Goal: Task Accomplishment & Management: Manage account settings

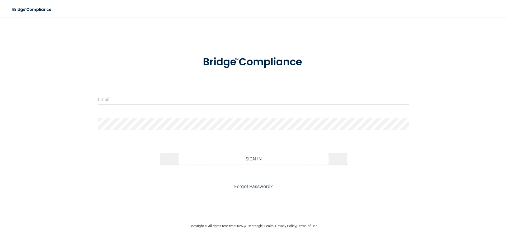
type input "[EMAIL_ADDRESS][DOMAIN_NAME]"
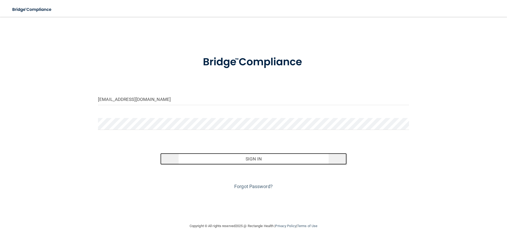
click at [206, 162] on button "Sign In" at bounding box center [253, 159] width 187 height 12
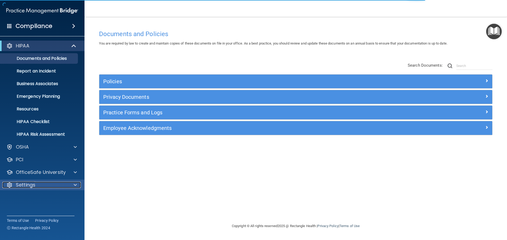
click at [27, 187] on p "Settings" at bounding box center [26, 185] width 20 height 6
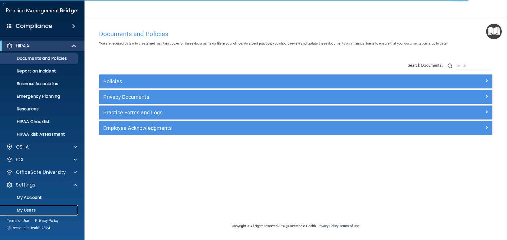
click at [27, 211] on p "My Users" at bounding box center [39, 210] width 72 height 5
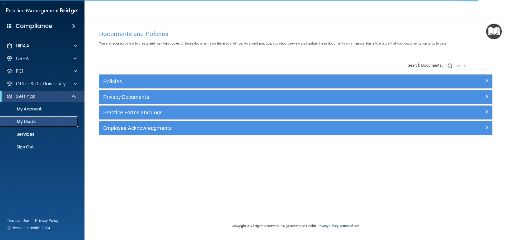
select select "20"
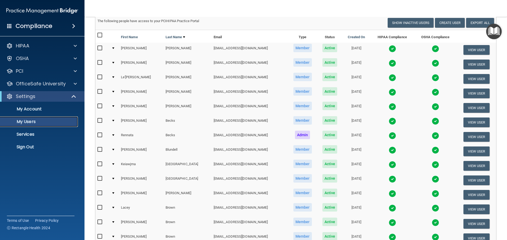
scroll to position [196, 0]
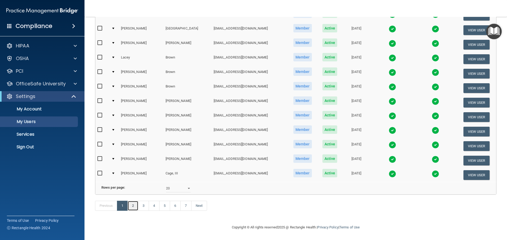
click at [136, 205] on link "2" at bounding box center [133, 206] width 11 height 10
select select "20"
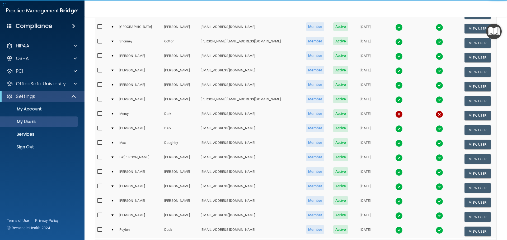
scroll to position [196, 0]
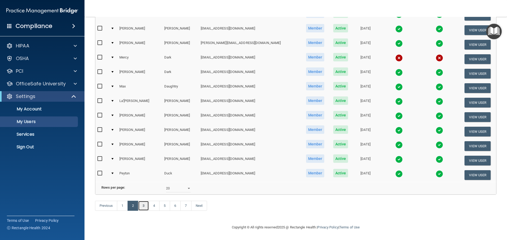
click at [145, 205] on link "3" at bounding box center [143, 206] width 11 height 10
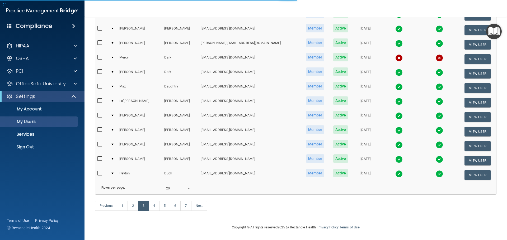
select select "20"
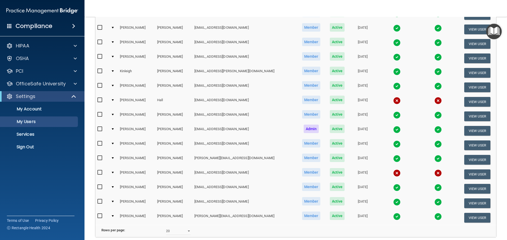
scroll to position [158, 0]
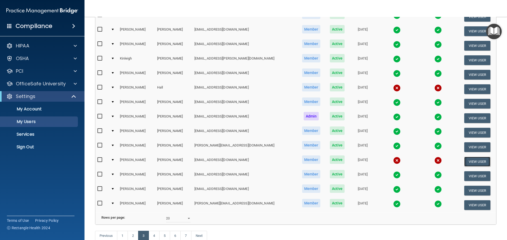
click at [467, 163] on button "View User" at bounding box center [477, 162] width 26 height 10
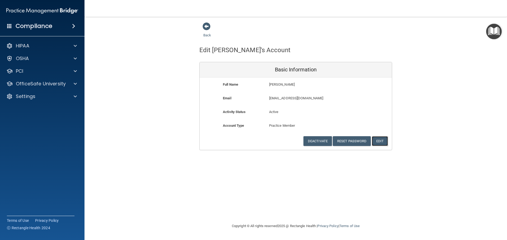
click at [380, 142] on button "Edit" at bounding box center [380, 141] width 16 height 10
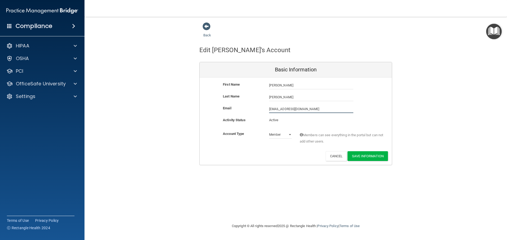
click at [276, 110] on input "[EMAIL_ADDRESS][DOMAIN_NAME]" at bounding box center [311, 109] width 84 height 8
type input "[EMAIL_ADDRESS][DOMAIN_NAME]"
click at [363, 157] on button "Save Information" at bounding box center [367, 158] width 40 height 10
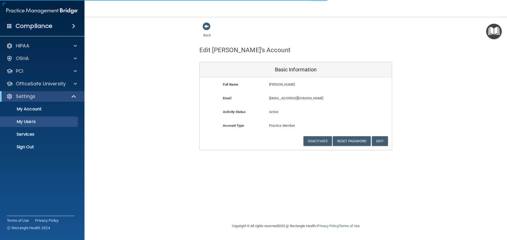
select select "20"
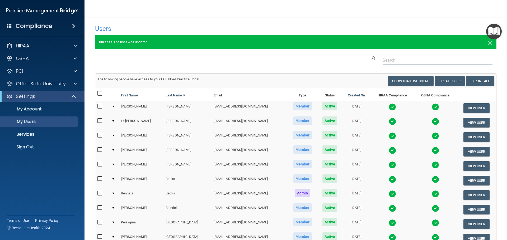
click at [407, 61] on input "text" at bounding box center [438, 60] width 110 height 10
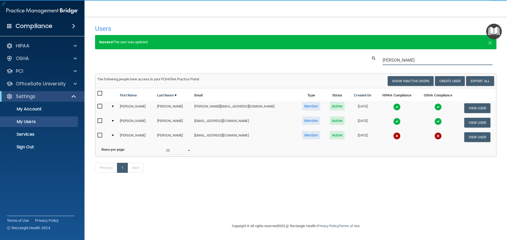
type input "[PERSON_NAME]"
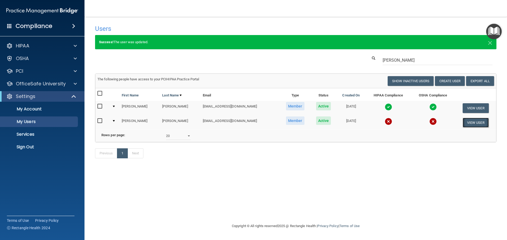
click at [469, 123] on button "View User" at bounding box center [475, 123] width 26 height 10
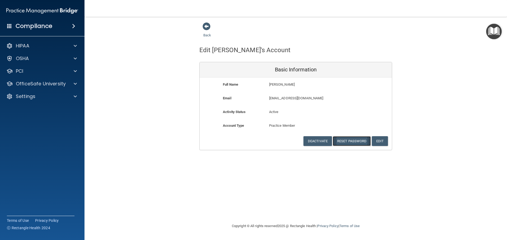
click at [358, 142] on button "Reset Password" at bounding box center [352, 141] width 38 height 10
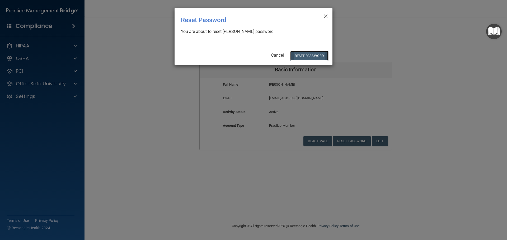
click at [313, 56] on button "Reset Password" at bounding box center [309, 56] width 38 height 10
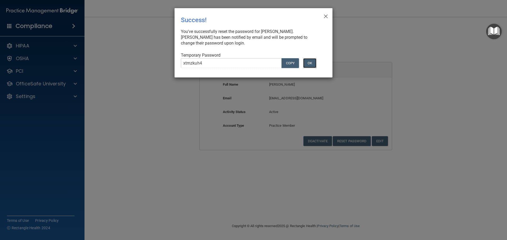
click at [312, 63] on button "OK" at bounding box center [309, 63] width 13 height 10
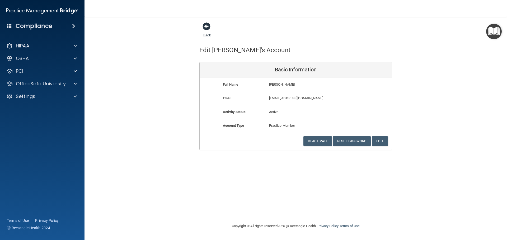
click at [208, 26] on span at bounding box center [206, 26] width 8 height 8
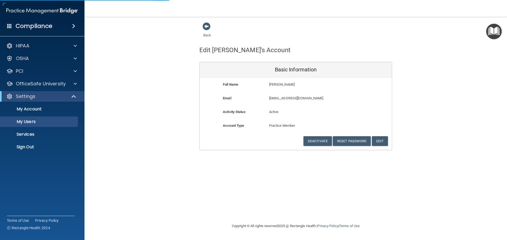
select select "20"
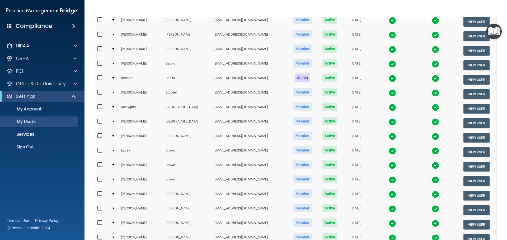
scroll to position [185, 0]
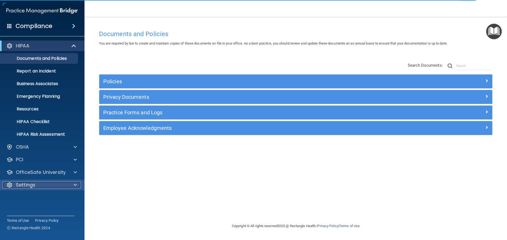
click at [24, 185] on p "Settings" at bounding box center [26, 185] width 20 height 6
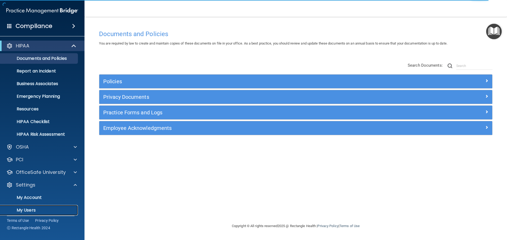
click at [32, 210] on p "My Users" at bounding box center [39, 210] width 72 height 5
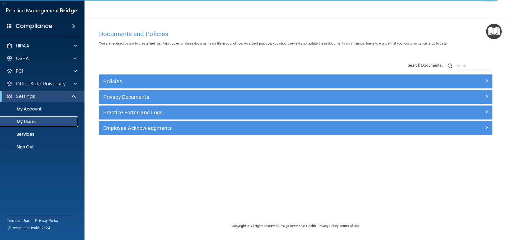
select select "20"
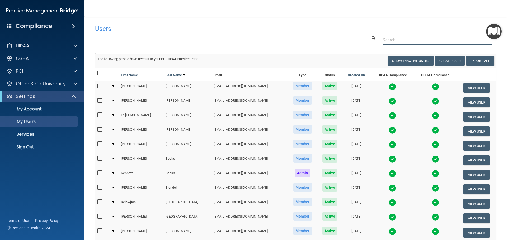
click at [403, 40] on input "text" at bounding box center [438, 40] width 110 height 10
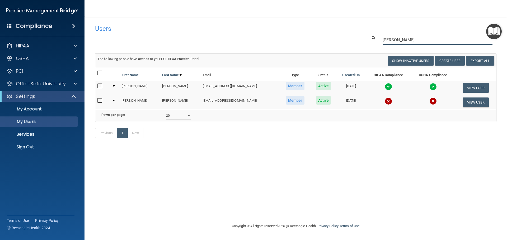
type input "[PERSON_NAME]"
click at [469, 101] on button "View User" at bounding box center [475, 103] width 26 height 10
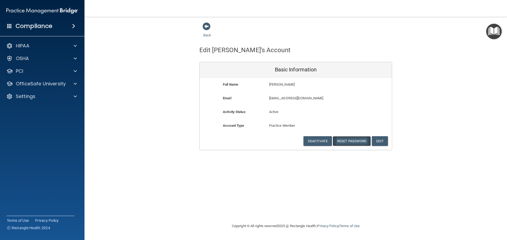
click at [350, 139] on button "Reset Password" at bounding box center [352, 141] width 38 height 10
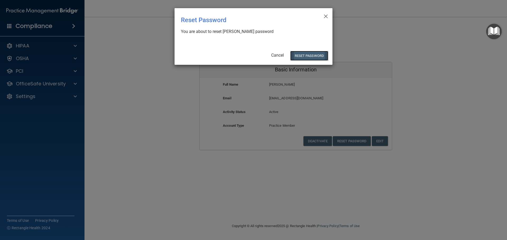
click at [311, 58] on button "Reset Password" at bounding box center [309, 56] width 38 height 10
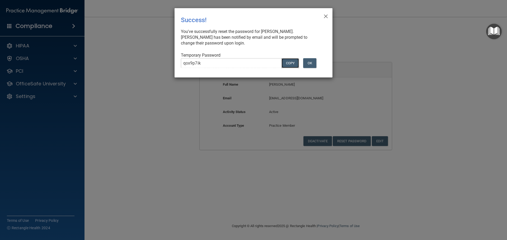
click at [293, 62] on button "COPY" at bounding box center [289, 63] width 17 height 10
click at [313, 65] on button "OK" at bounding box center [309, 63] width 13 height 10
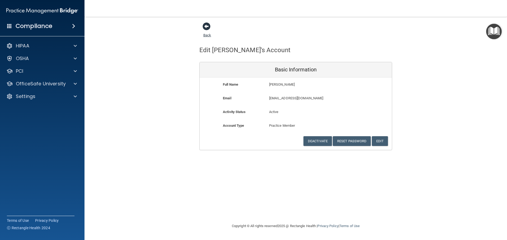
click at [207, 27] on span at bounding box center [206, 26] width 8 height 8
